Goal: Task Accomplishment & Management: Use online tool/utility

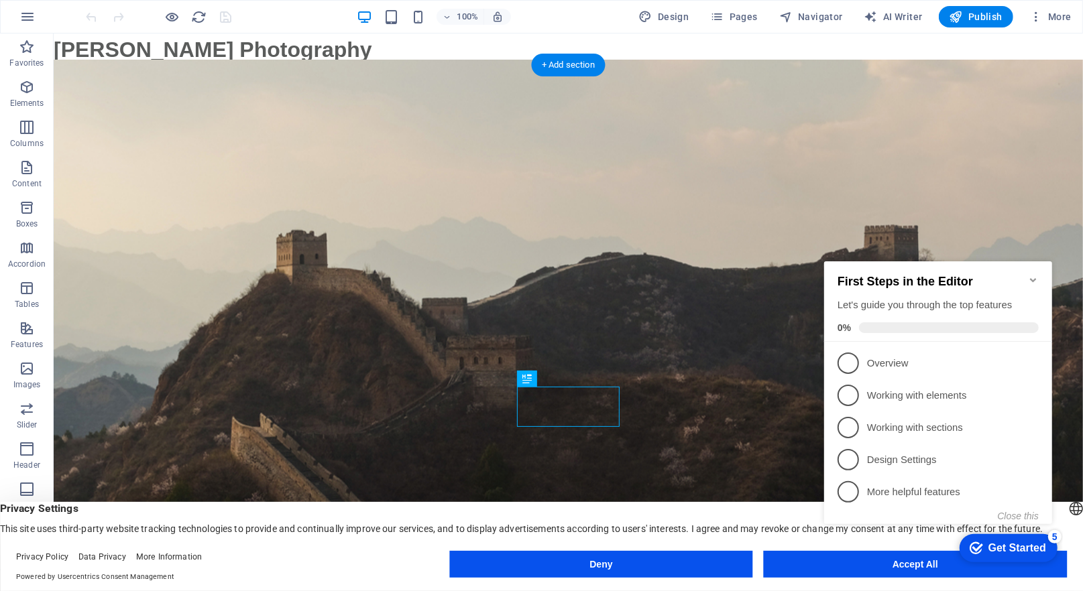
click div "checkmark Get Started 5 First Steps in the Editor Let's guide you through the t…"
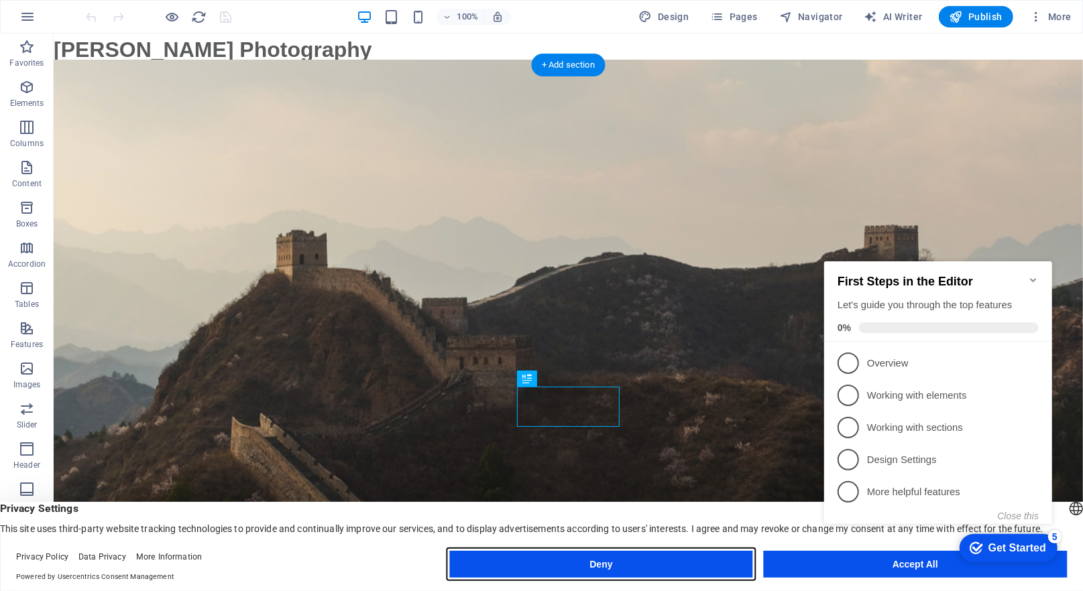
click at [599, 559] on button "Deny" at bounding box center [600, 564] width 303 height 27
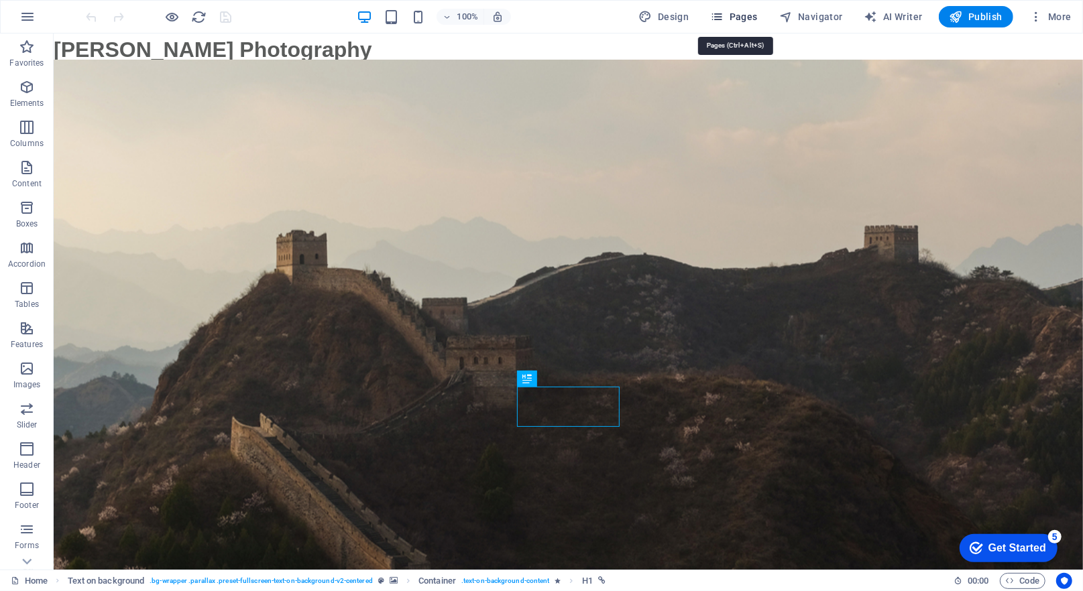
click at [734, 24] on button "Pages" at bounding box center [734, 16] width 58 height 21
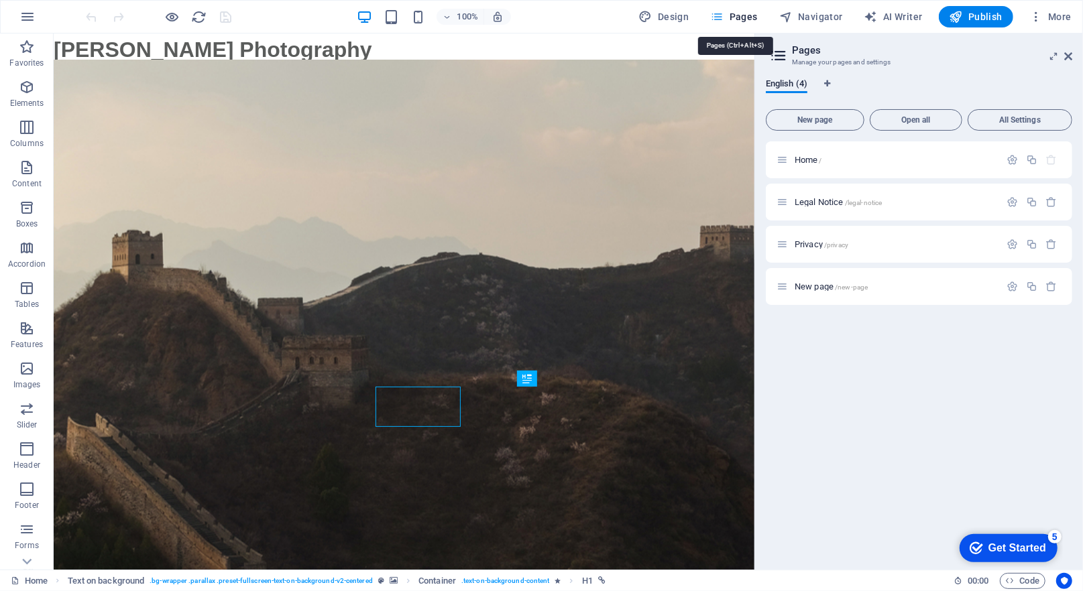
click at [745, 15] on span "Pages" at bounding box center [733, 16] width 47 height 13
click at [1067, 52] on icon at bounding box center [1068, 56] width 8 height 11
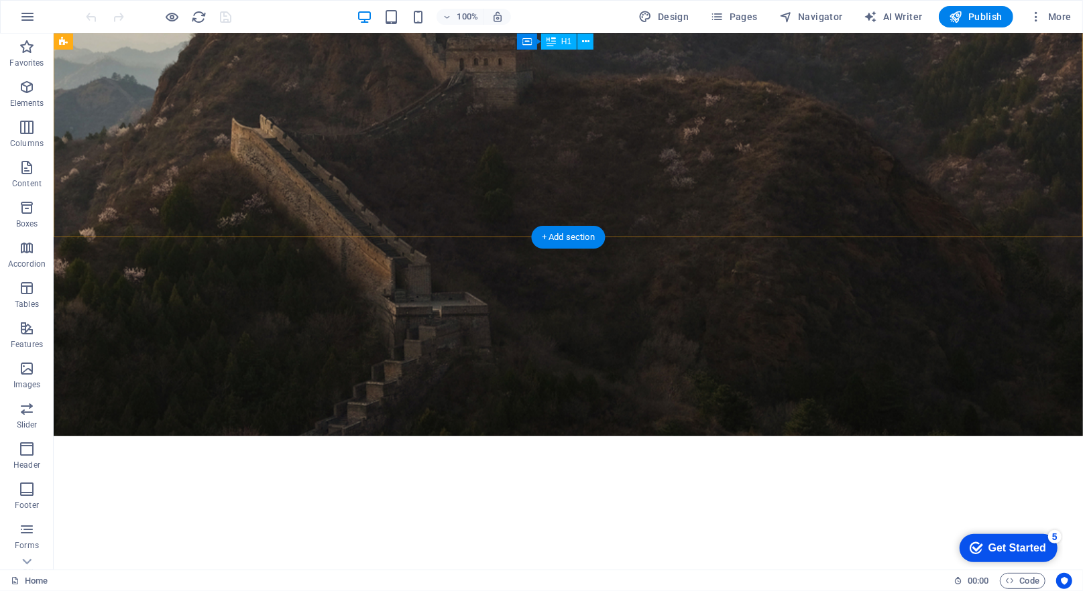
scroll to position [274, 0]
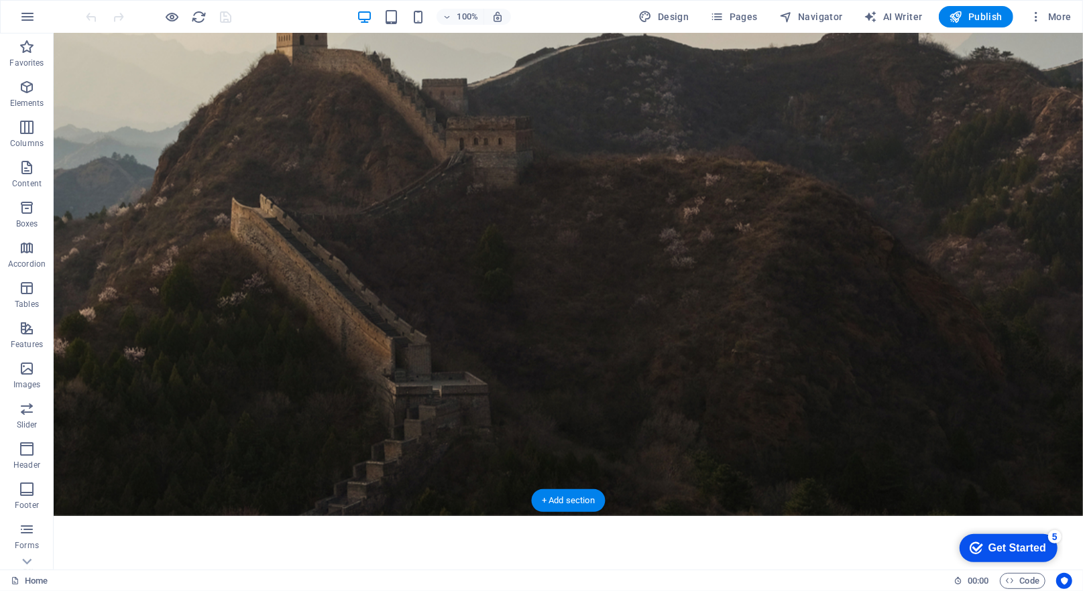
click at [804, 106] on figure at bounding box center [567, 178] width 1029 height 676
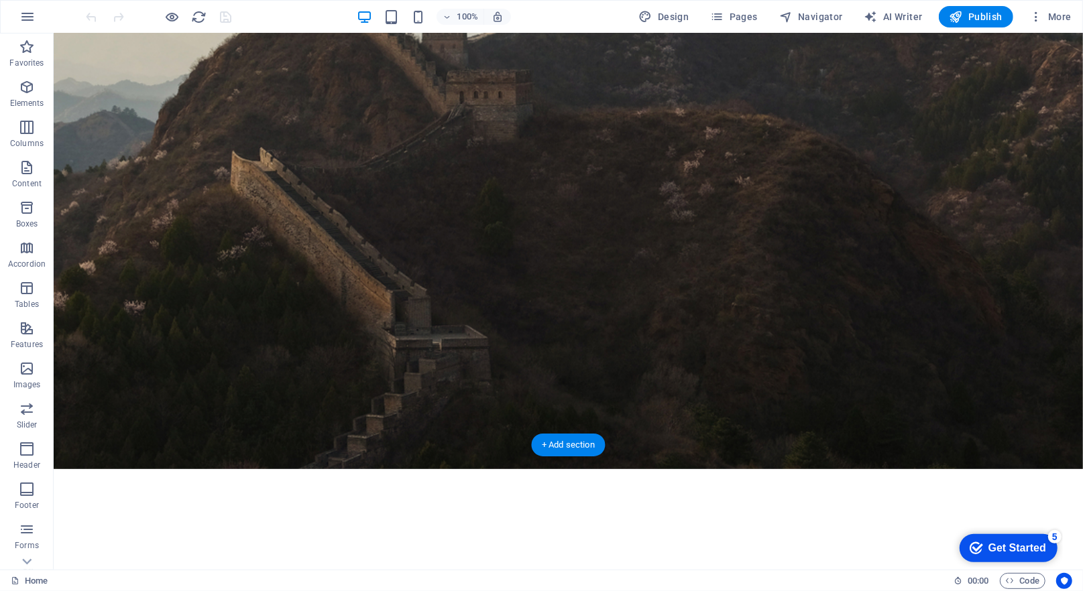
scroll to position [333, 0]
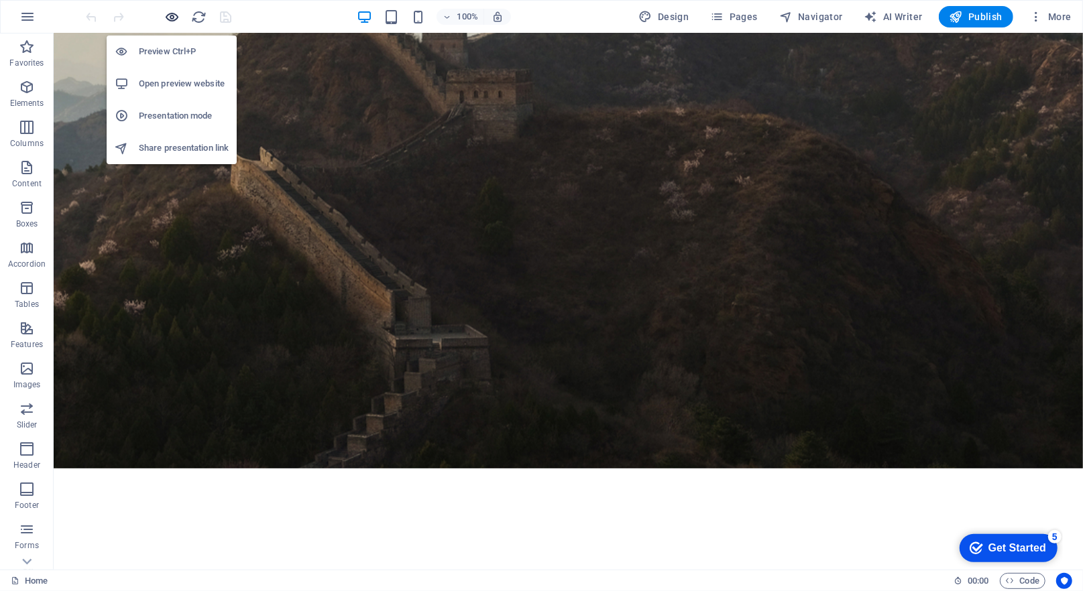
click at [172, 17] on icon "button" at bounding box center [172, 16] width 15 height 15
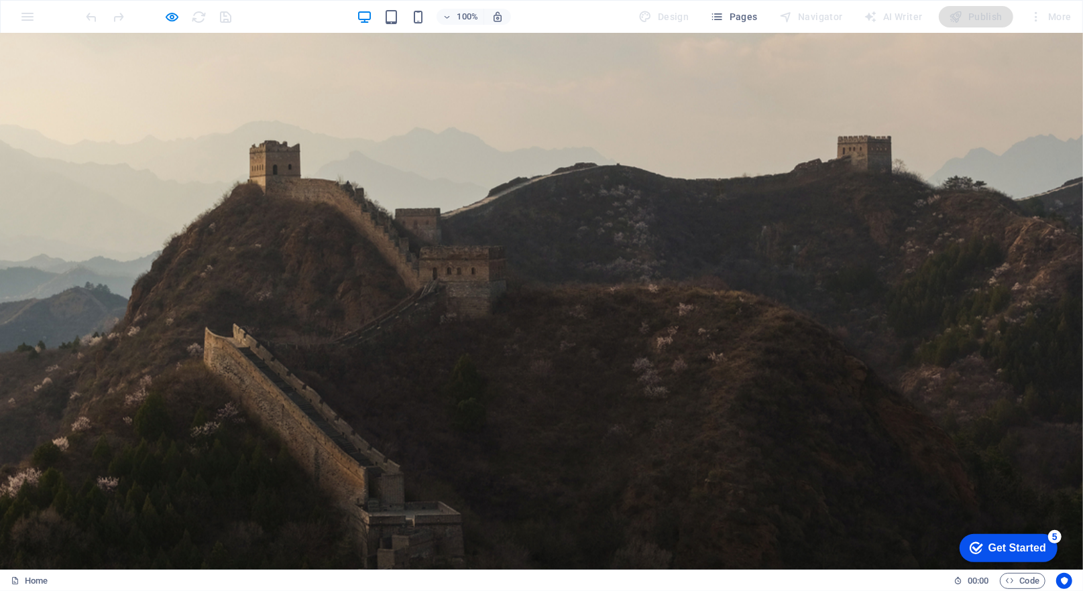
scroll to position [72, 0]
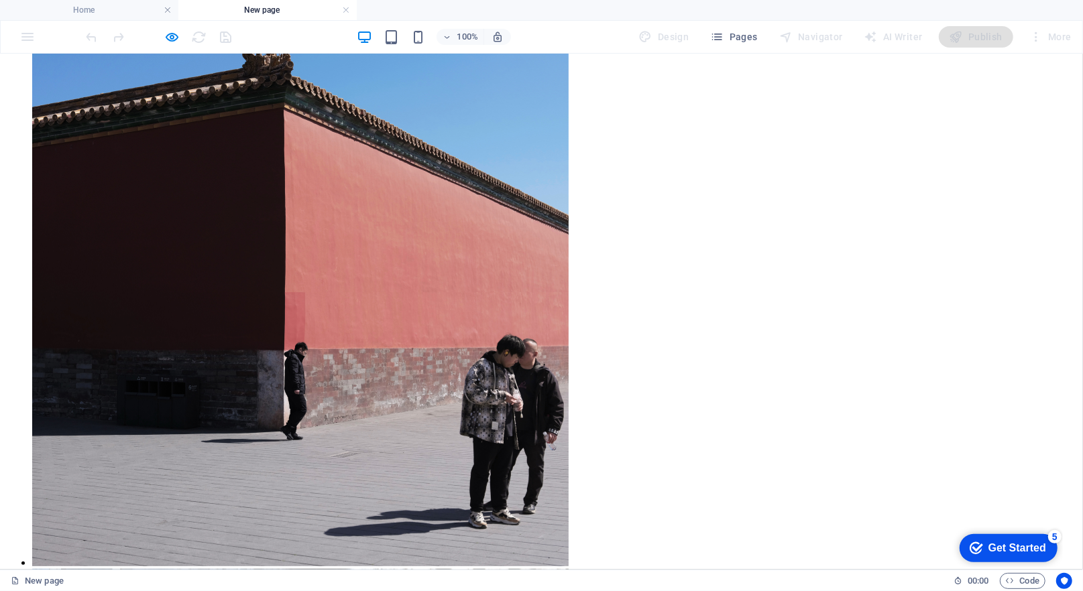
scroll to position [554, 0]
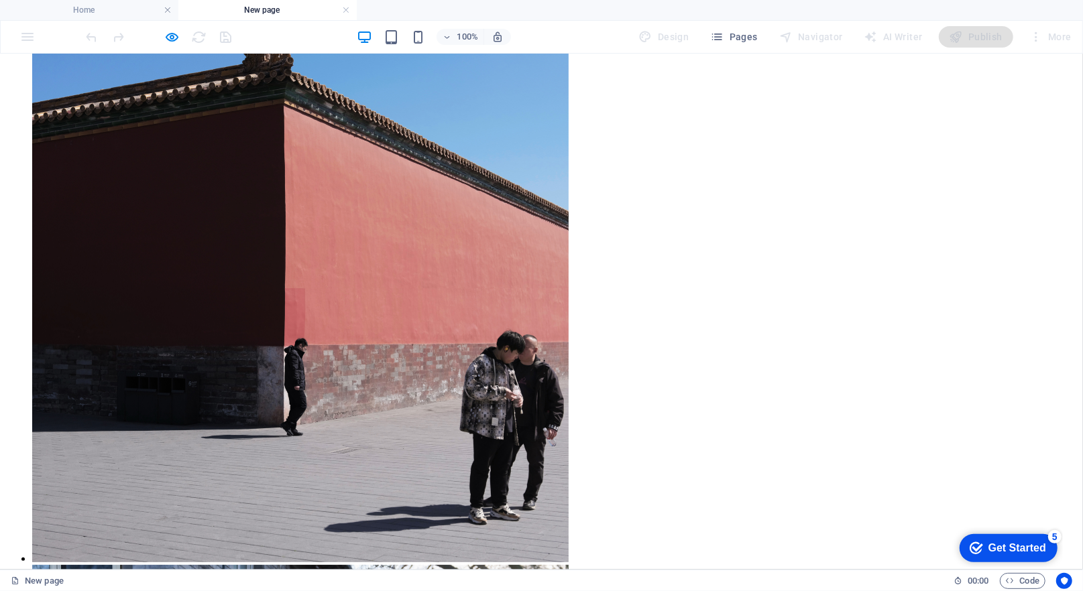
drag, startPoint x: 349, startPoint y: 205, endPoint x: 358, endPoint y: 196, distance: 12.3
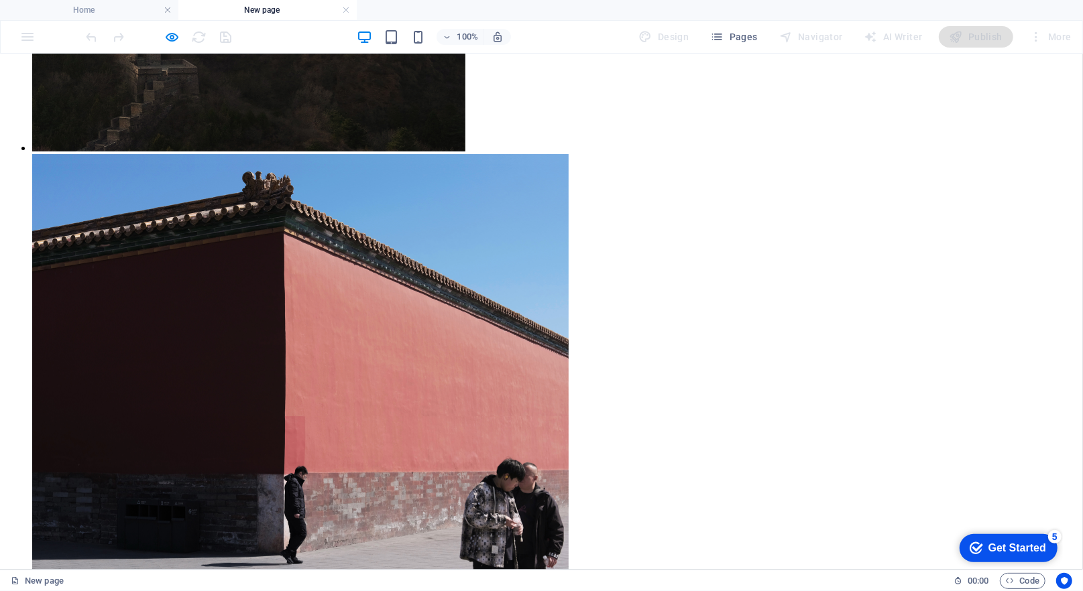
scroll to position [444, 0]
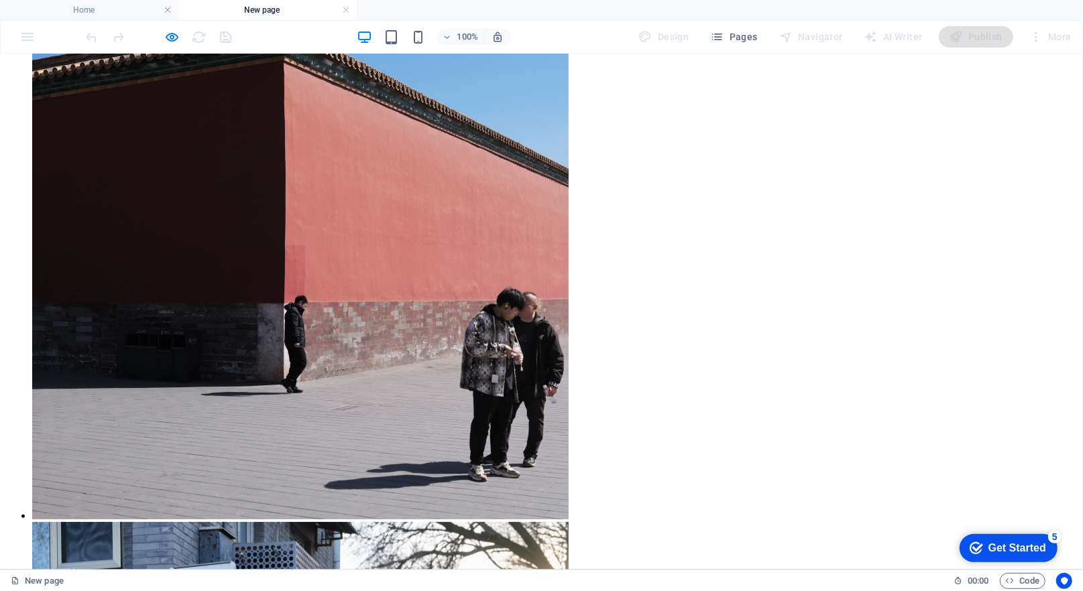
scroll to position [600, 0]
